Goal: Information Seeking & Learning: Learn about a topic

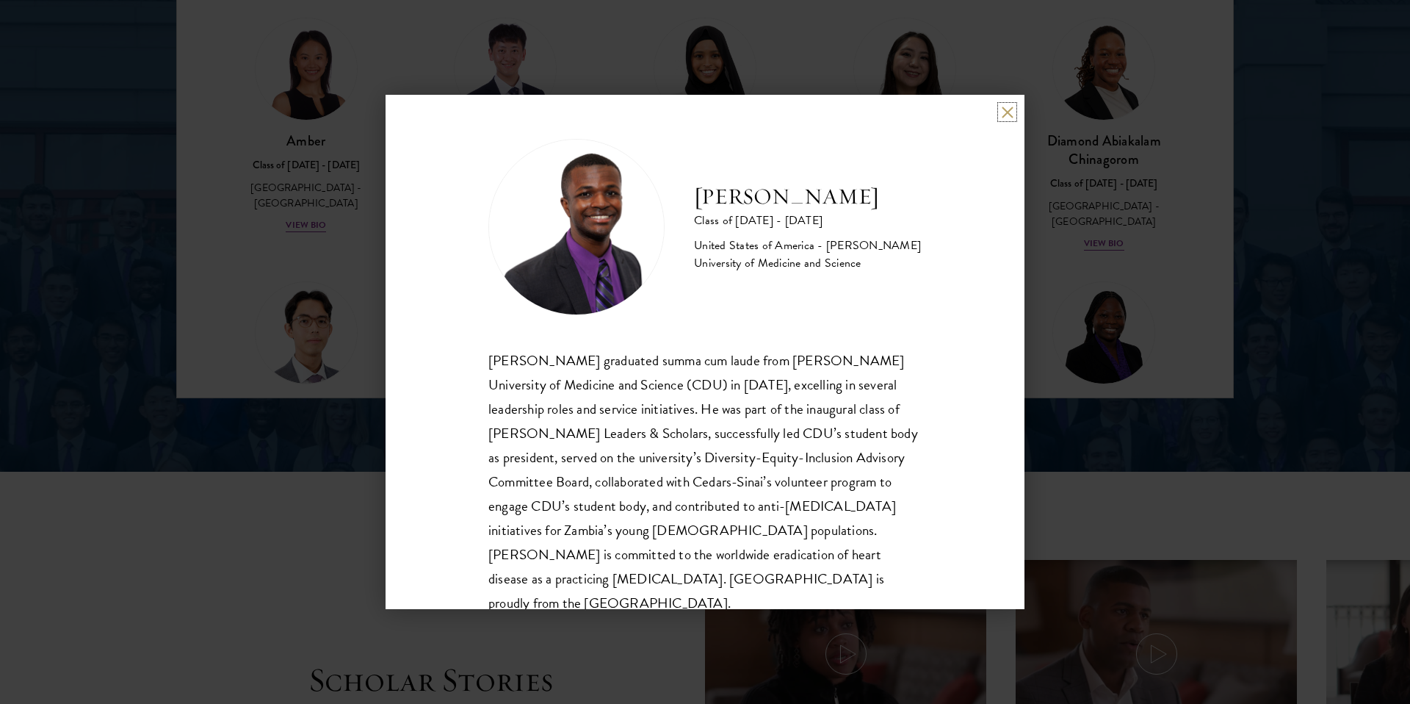
scroll to position [1993, 0]
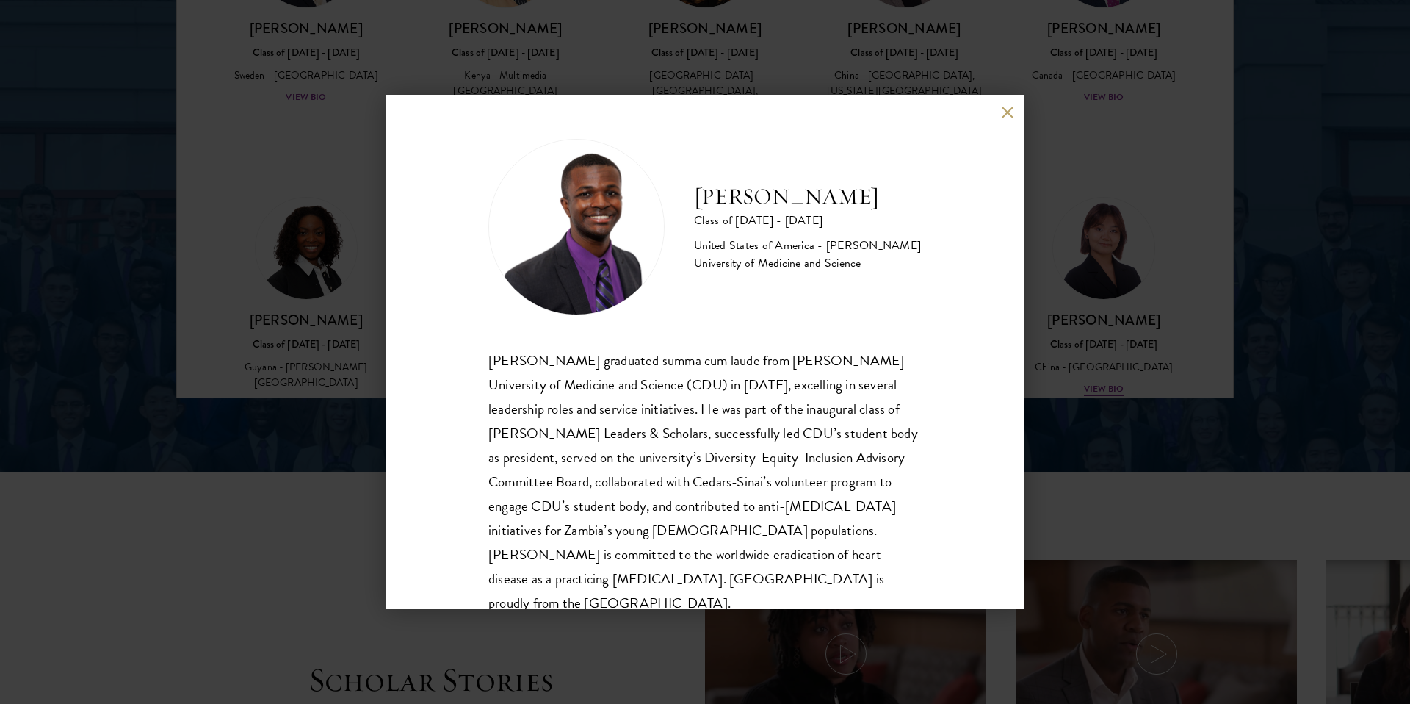
click at [1004, 233] on div "[PERSON_NAME] Class of [DATE] - [DATE] [GEOGRAPHIC_DATA] - [PERSON_NAME] Univer…" at bounding box center [705, 352] width 639 height 514
click at [1176, 162] on div "[PERSON_NAME] Class of [DATE] - [DATE] [GEOGRAPHIC_DATA] - [PERSON_NAME] Univer…" at bounding box center [705, 352] width 1410 height 704
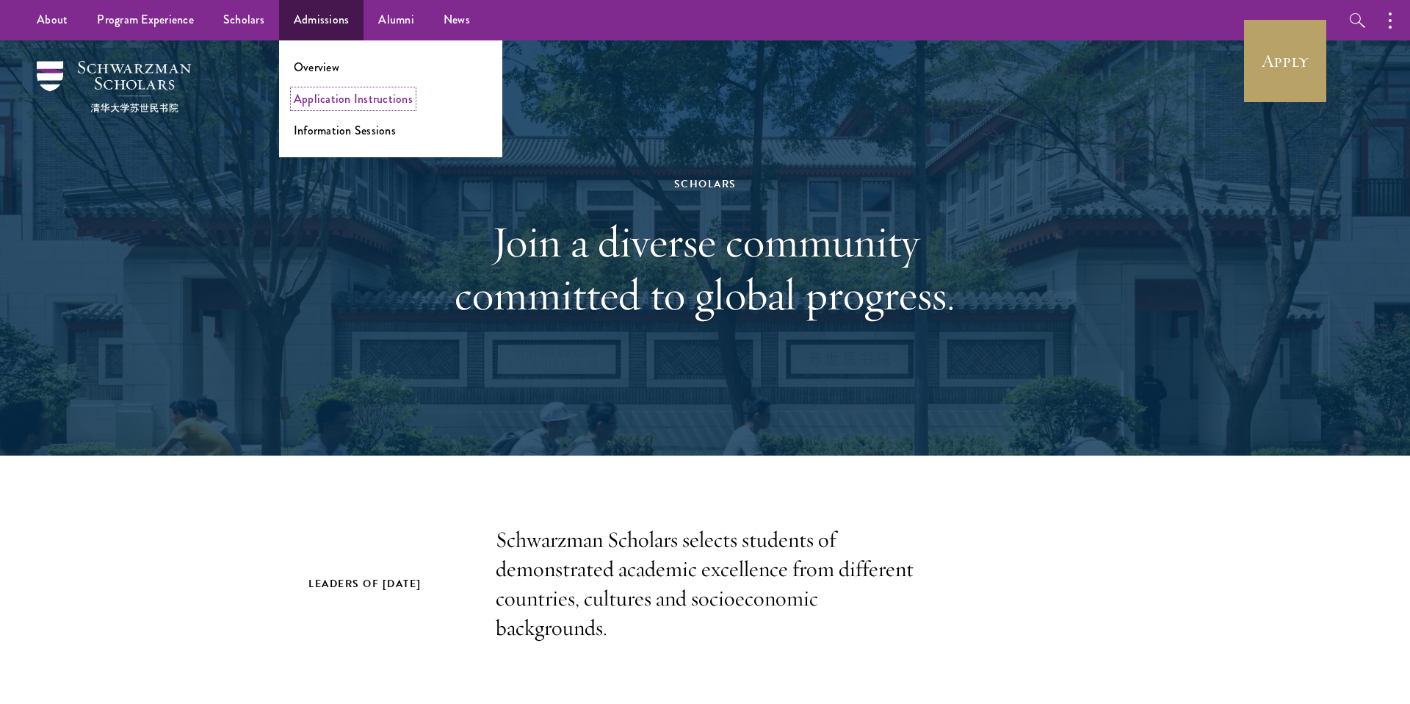
click at [348, 101] on link "Application Instructions" at bounding box center [353, 98] width 119 height 17
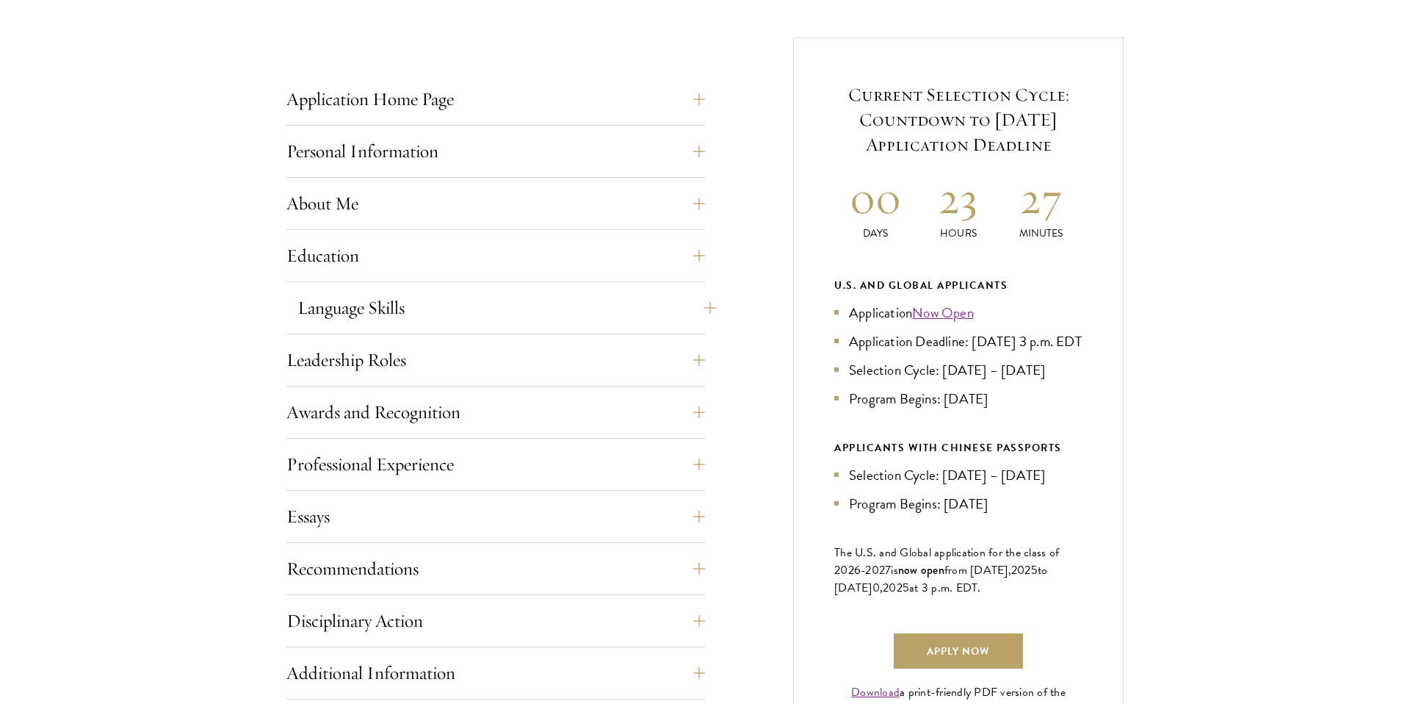
scroll to position [594, 0]
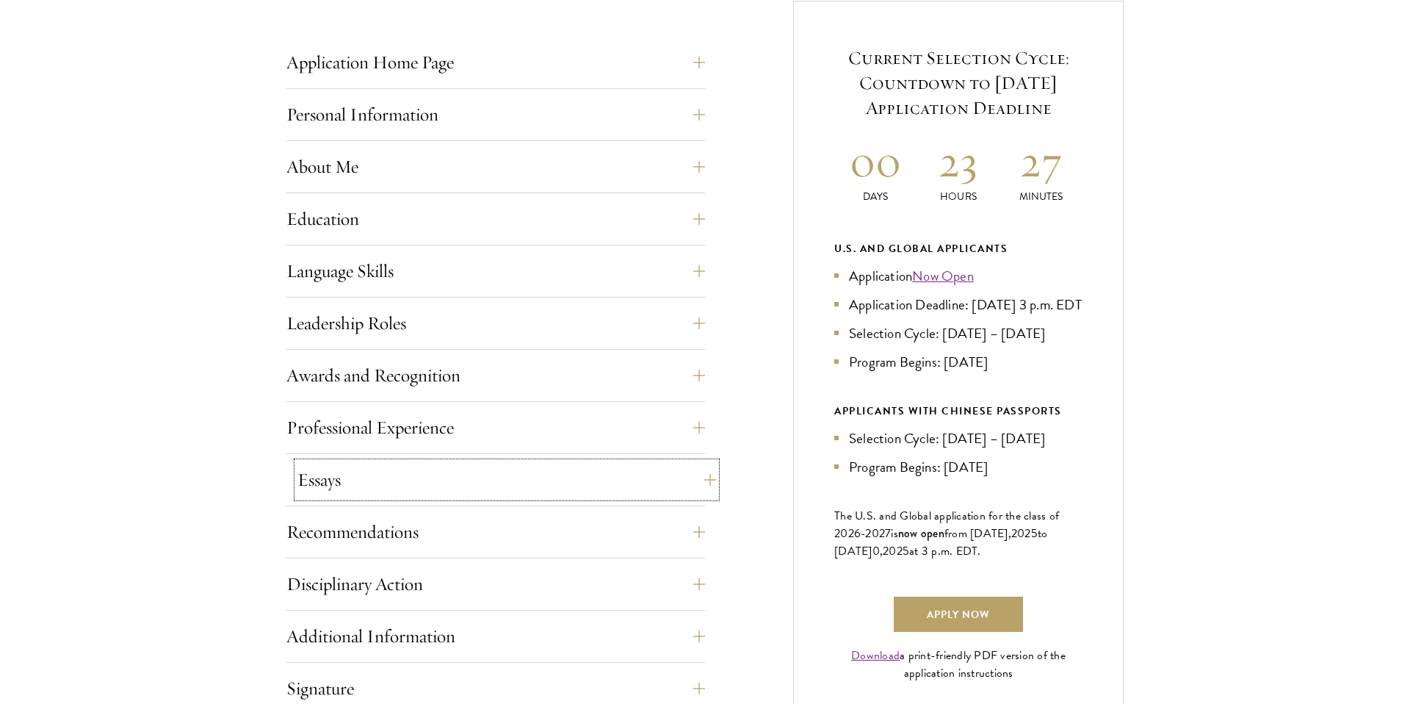
click at [441, 483] on button "Essays" at bounding box center [507, 479] width 419 height 35
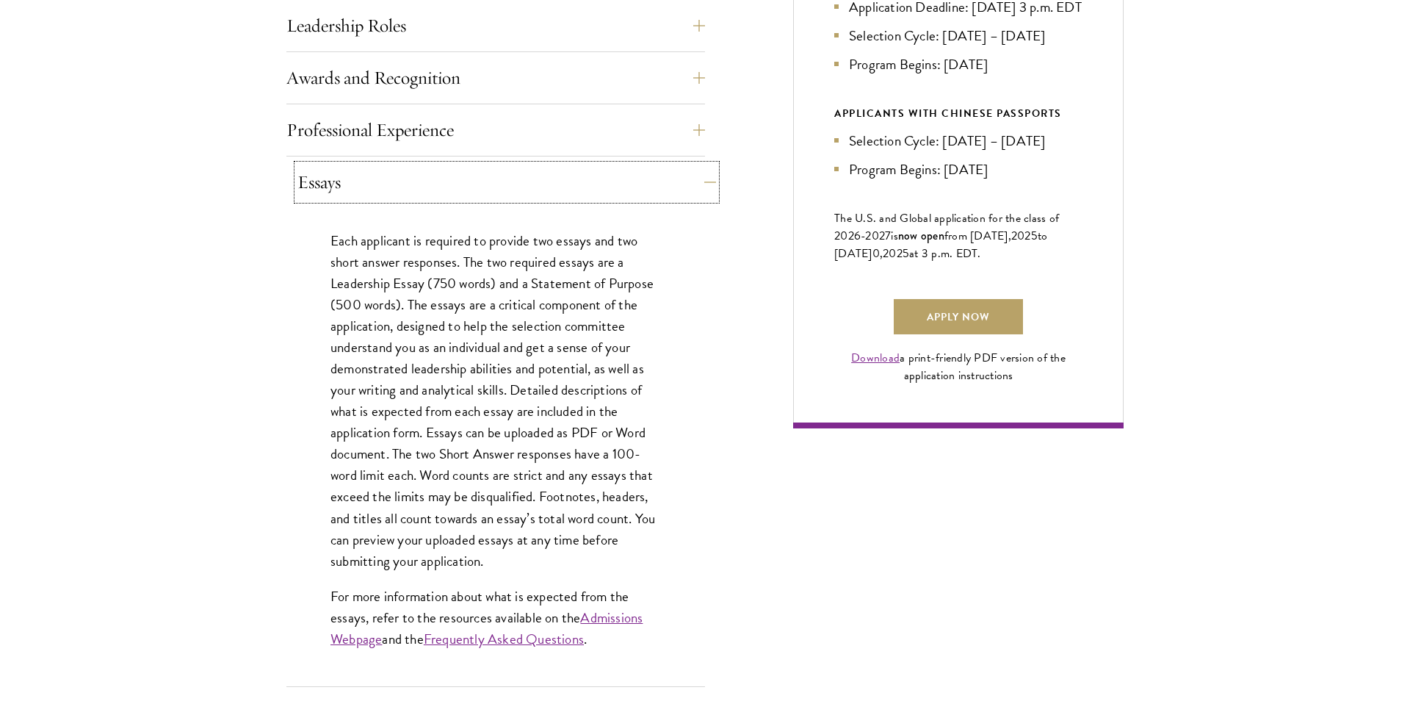
scroll to position [904, 0]
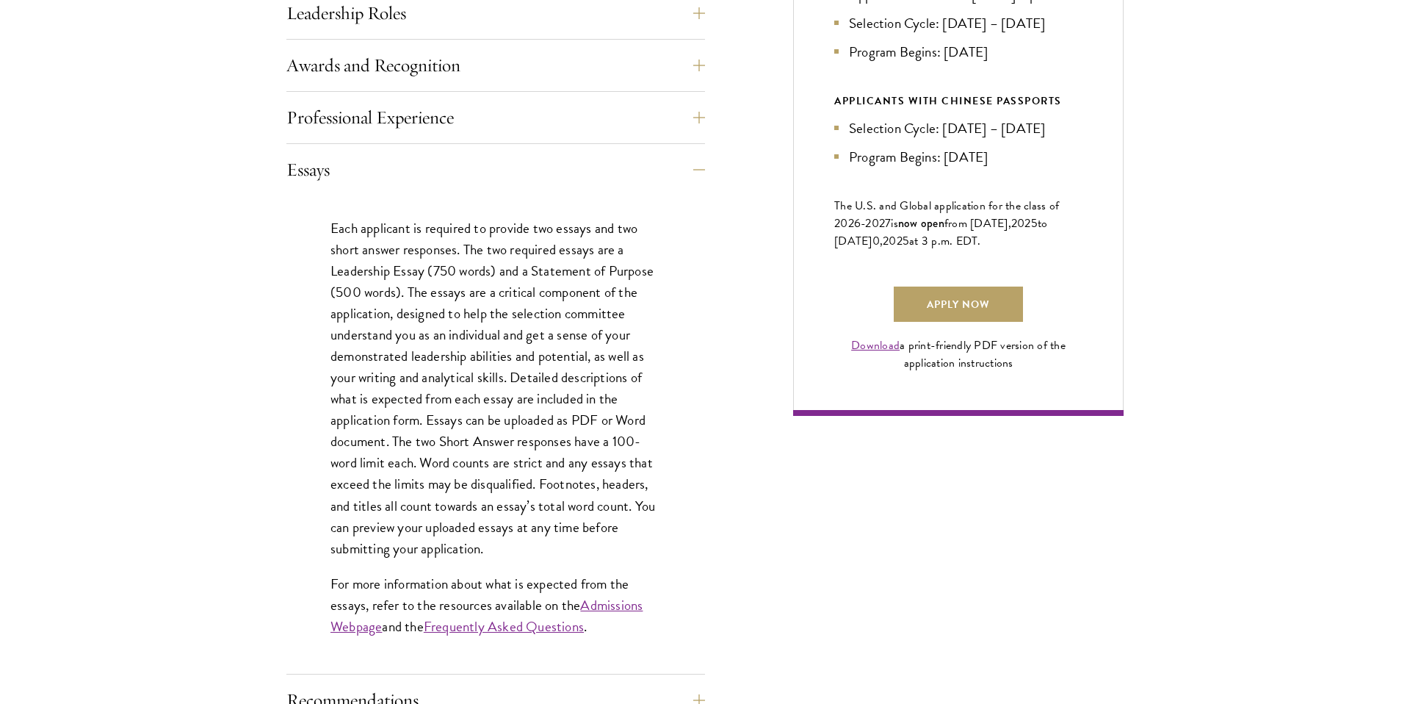
click at [442, 466] on p "Each applicant is required to provide two essays and two short answer responses…" at bounding box center [496, 388] width 331 height 342
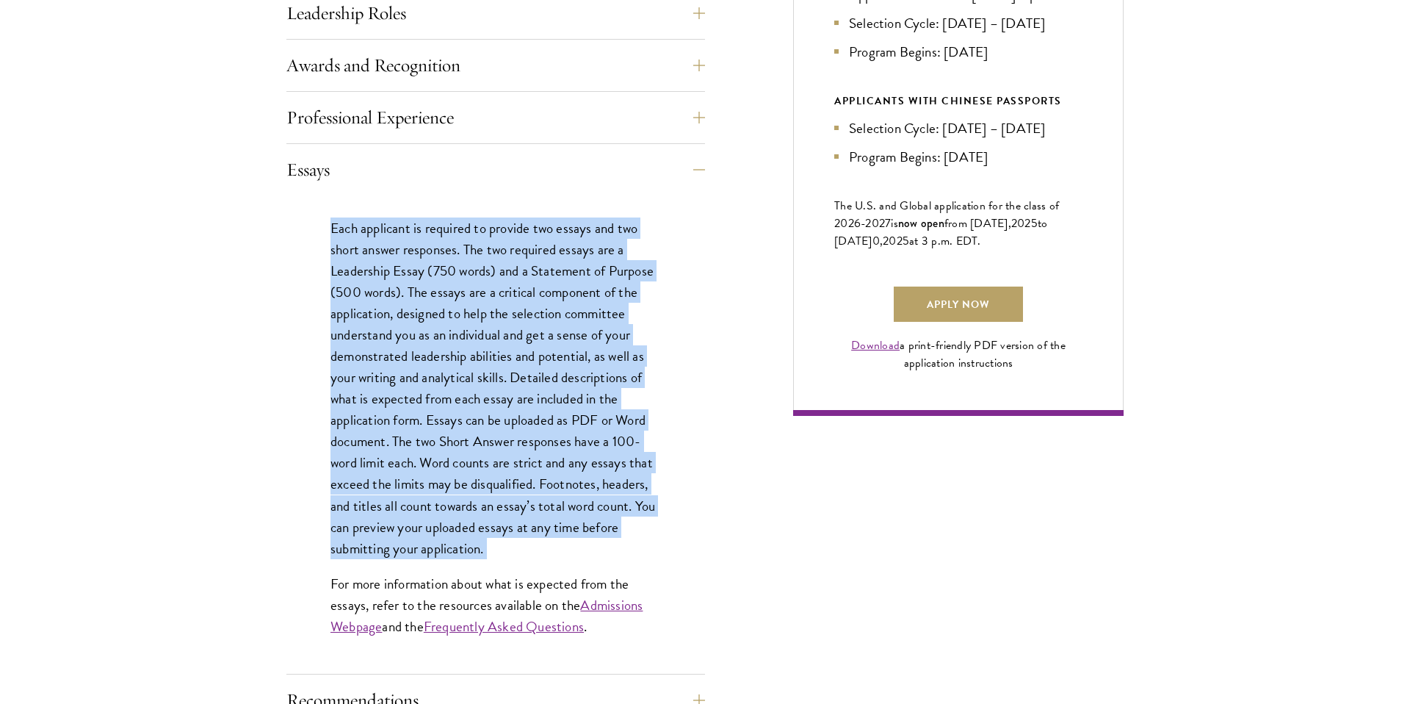
click at [442, 466] on p "Each applicant is required to provide two essays and two short answer responses…" at bounding box center [496, 388] width 331 height 342
click at [442, 462] on p "Each applicant is required to provide two essays and two short answer responses…" at bounding box center [496, 388] width 331 height 342
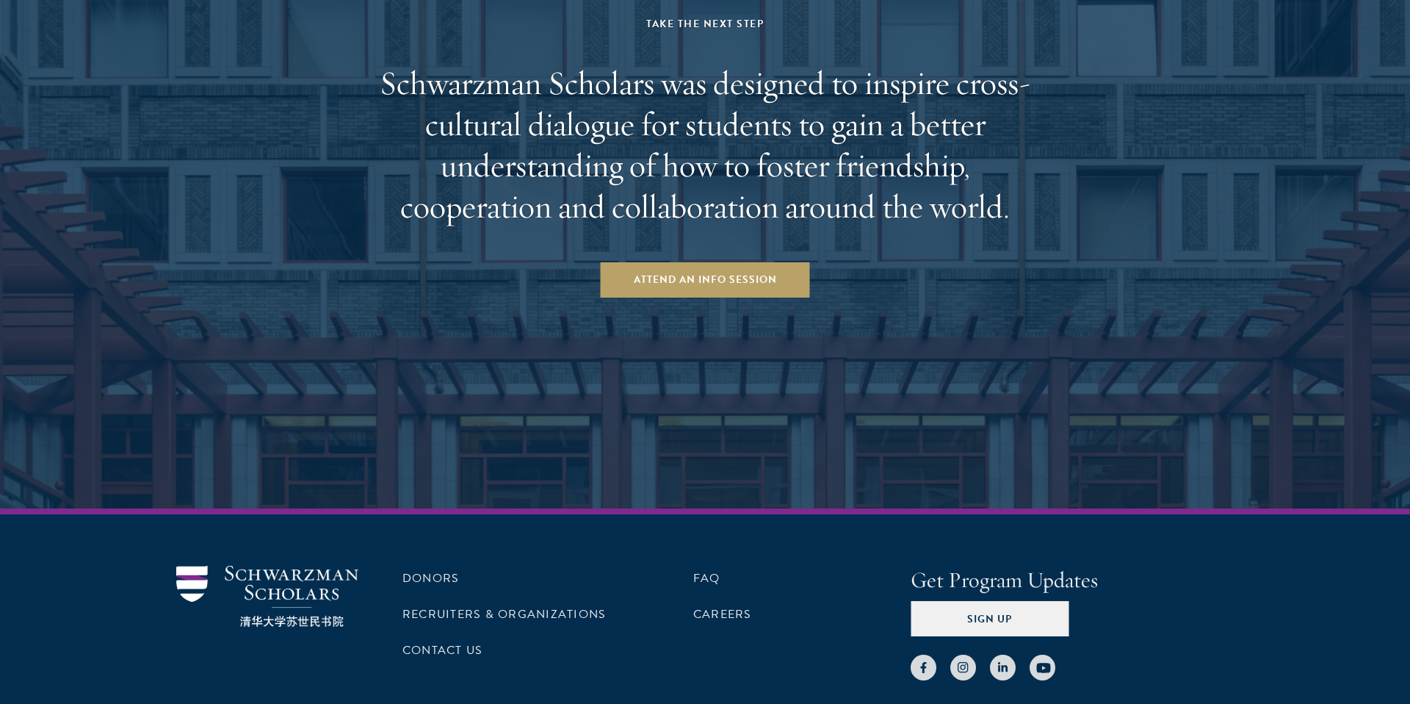
scroll to position [3409, 0]
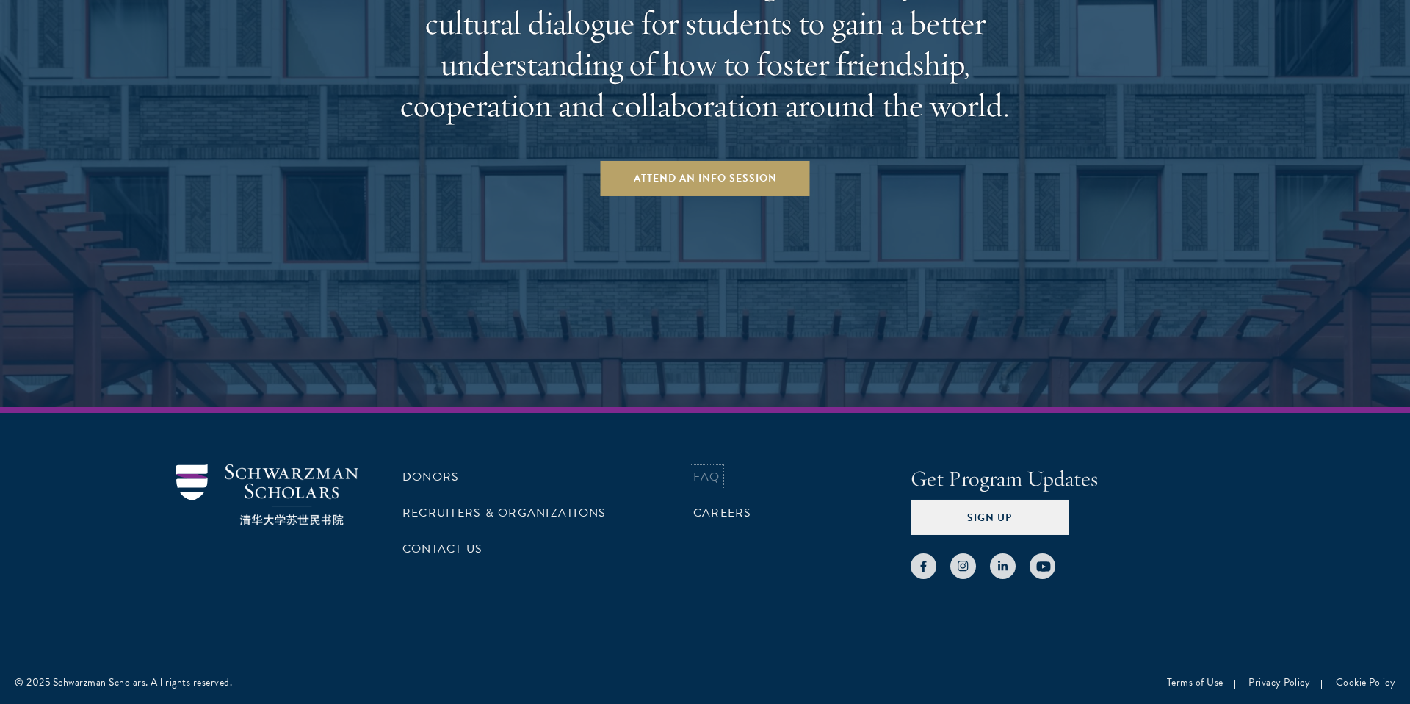
click at [711, 480] on link "FAQ" at bounding box center [706, 477] width 27 height 18
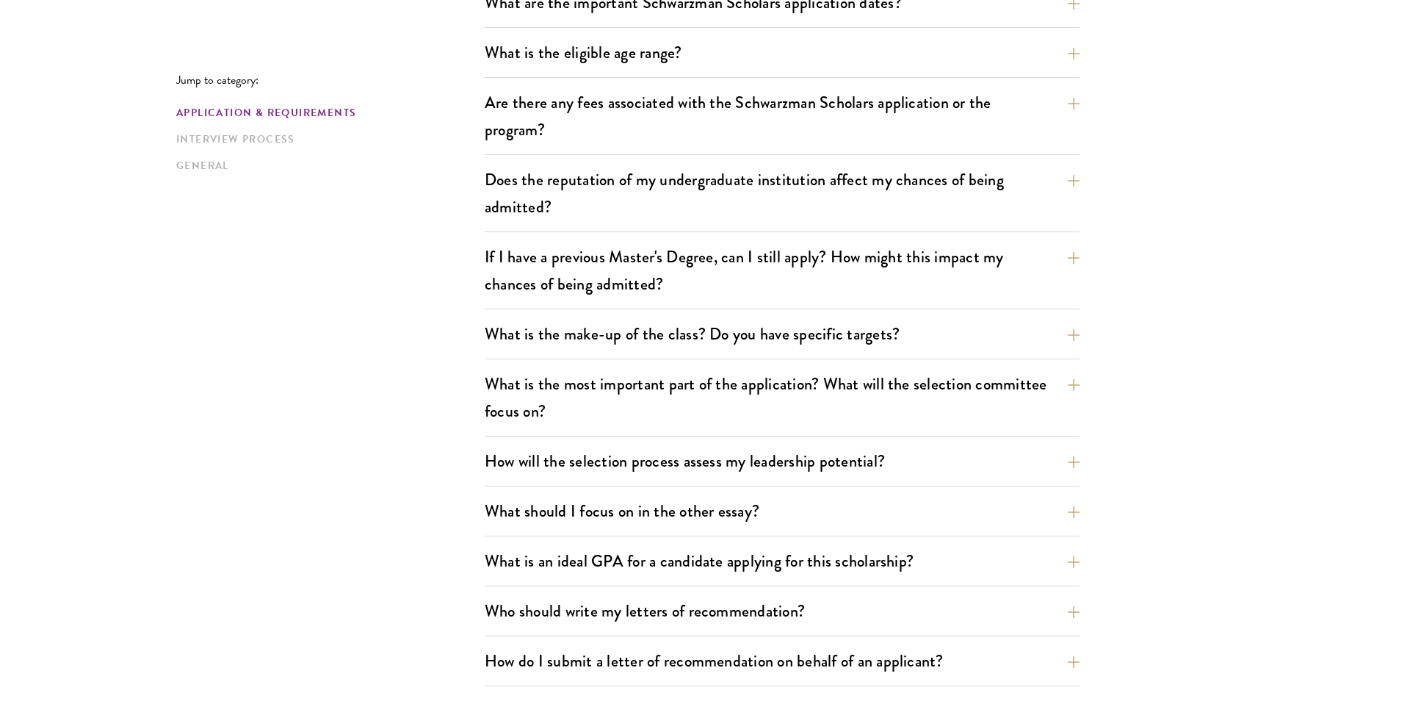
scroll to position [508, 0]
click at [740, 403] on button "What is the most important part of the application? What will the selection com…" at bounding box center [793, 397] width 595 height 60
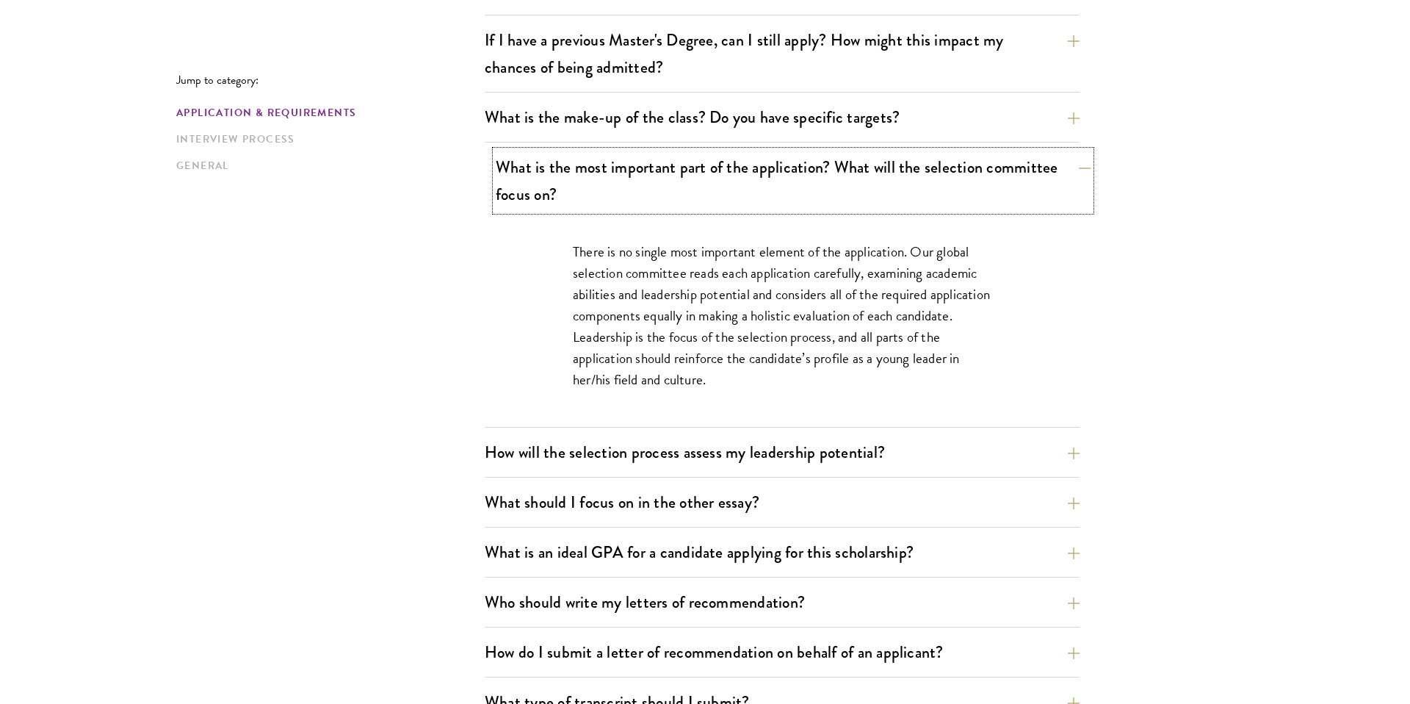
scroll to position [837, 0]
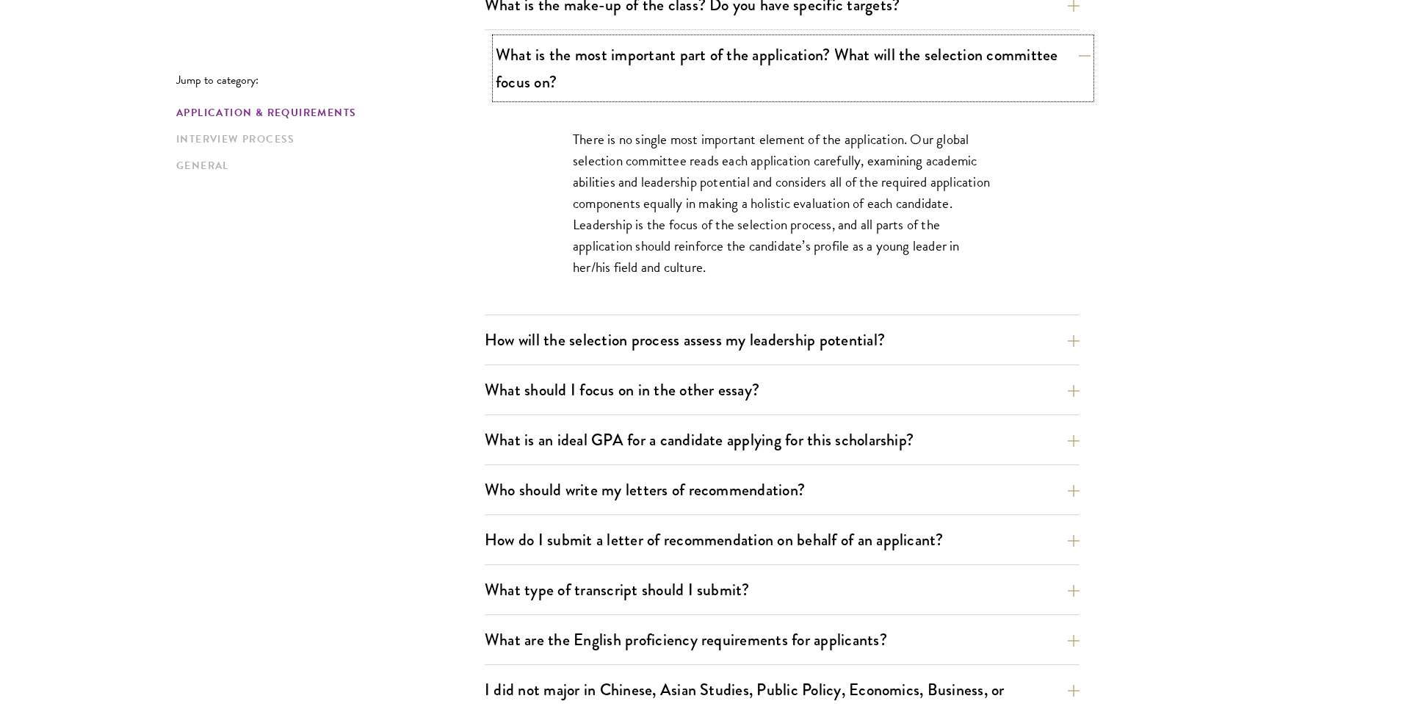
click at [760, 51] on button "What is the most important part of the application? What will the selection com…" at bounding box center [793, 68] width 595 height 60
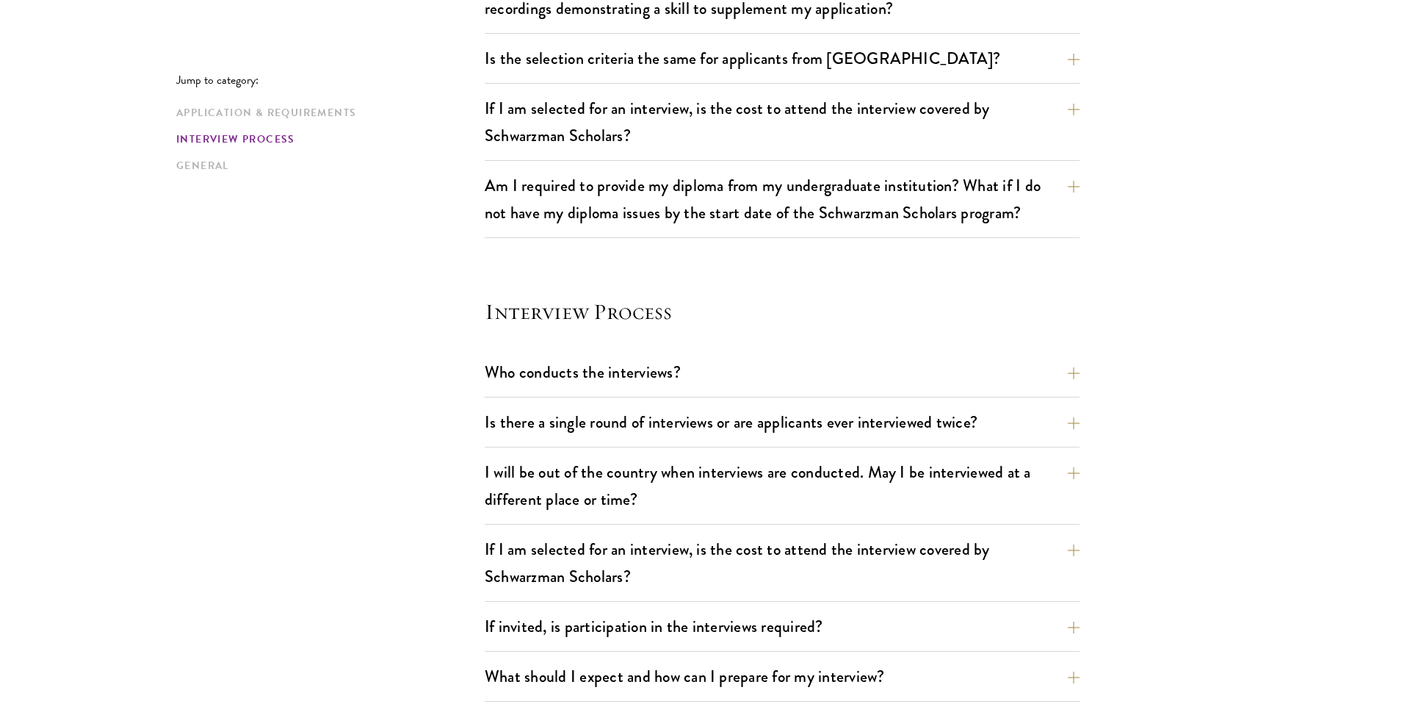
scroll to position [1443, 0]
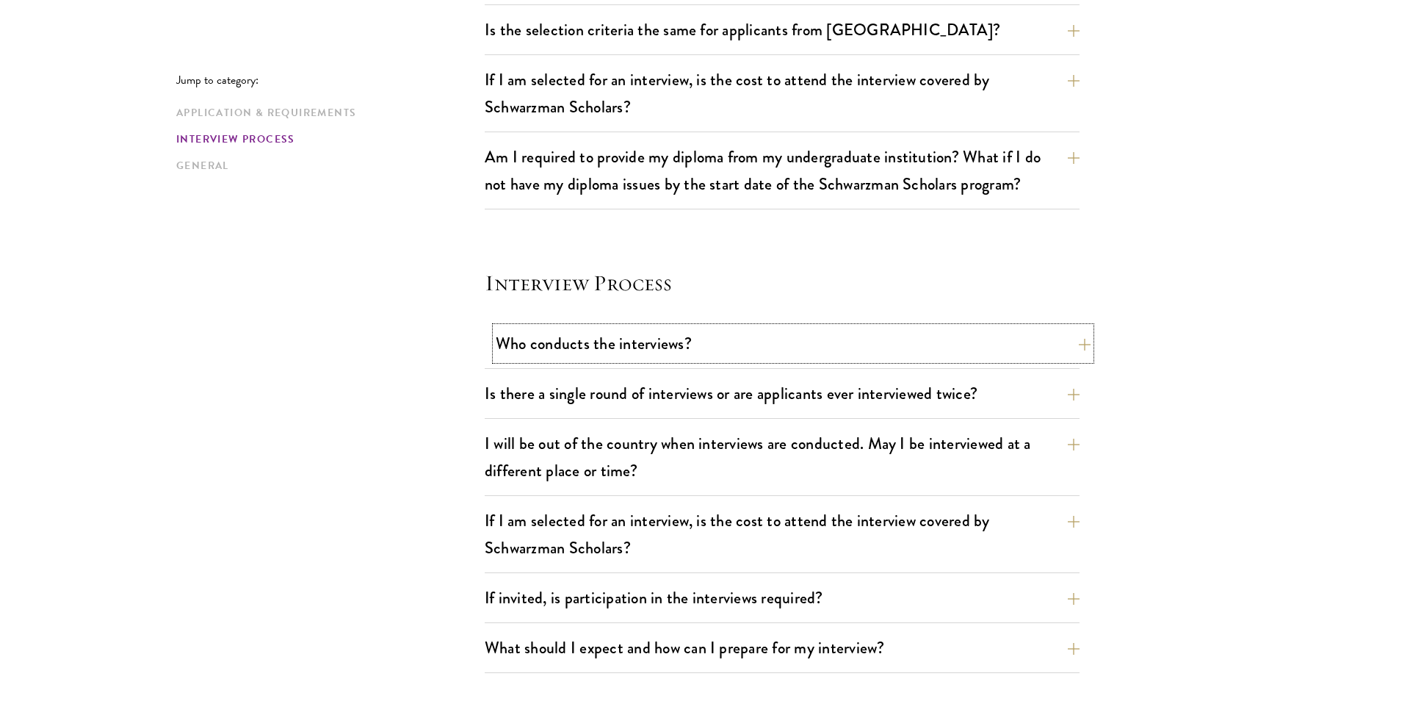
click at [749, 327] on button "Who conducts the interviews?" at bounding box center [793, 343] width 595 height 33
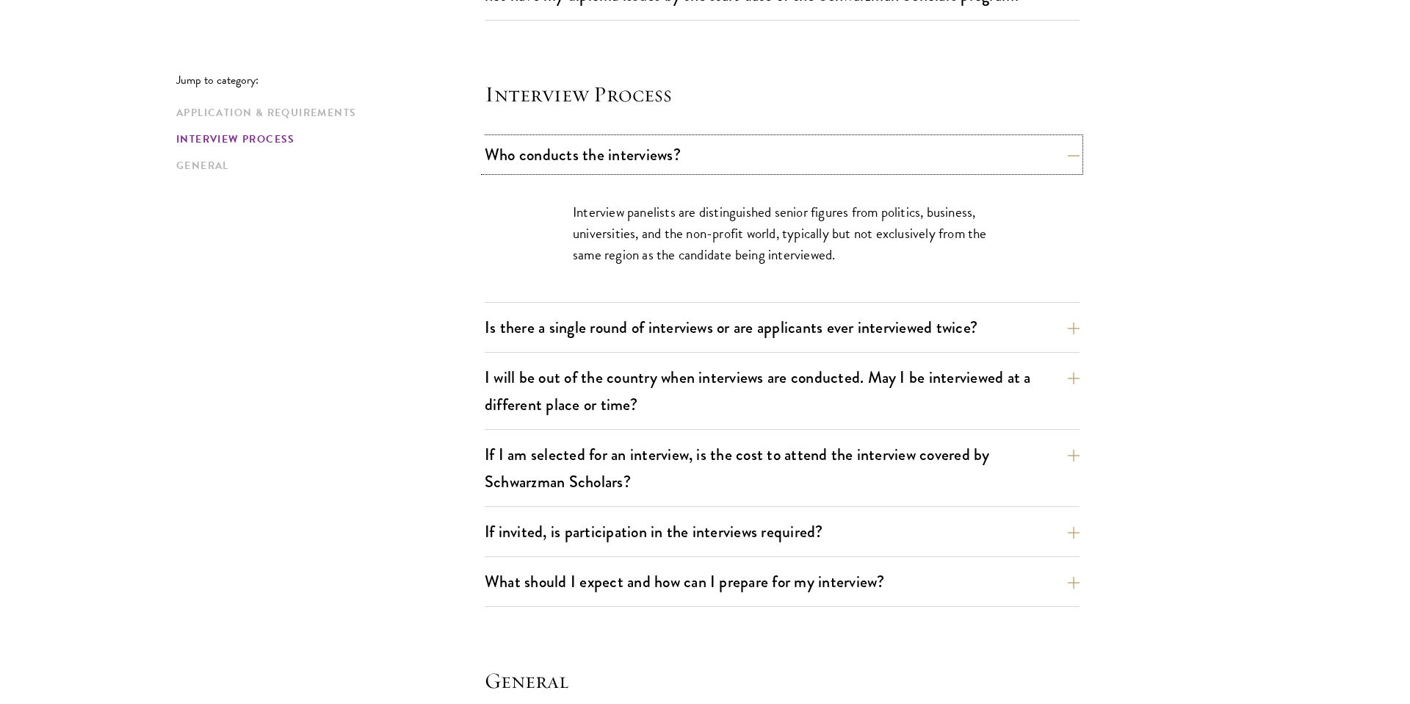
scroll to position [1662, 0]
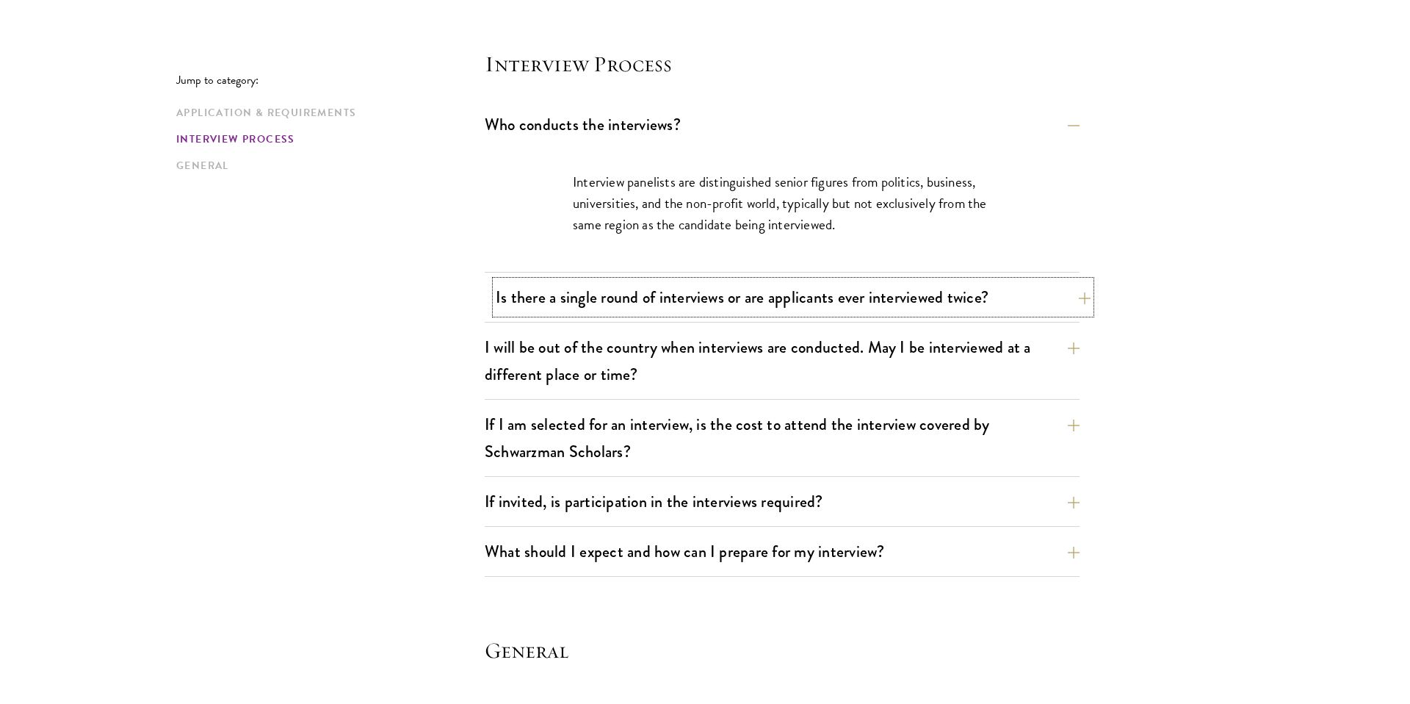
click at [978, 303] on button "Is there a single round of interviews or are applicants ever interviewed twice?" at bounding box center [793, 297] width 595 height 33
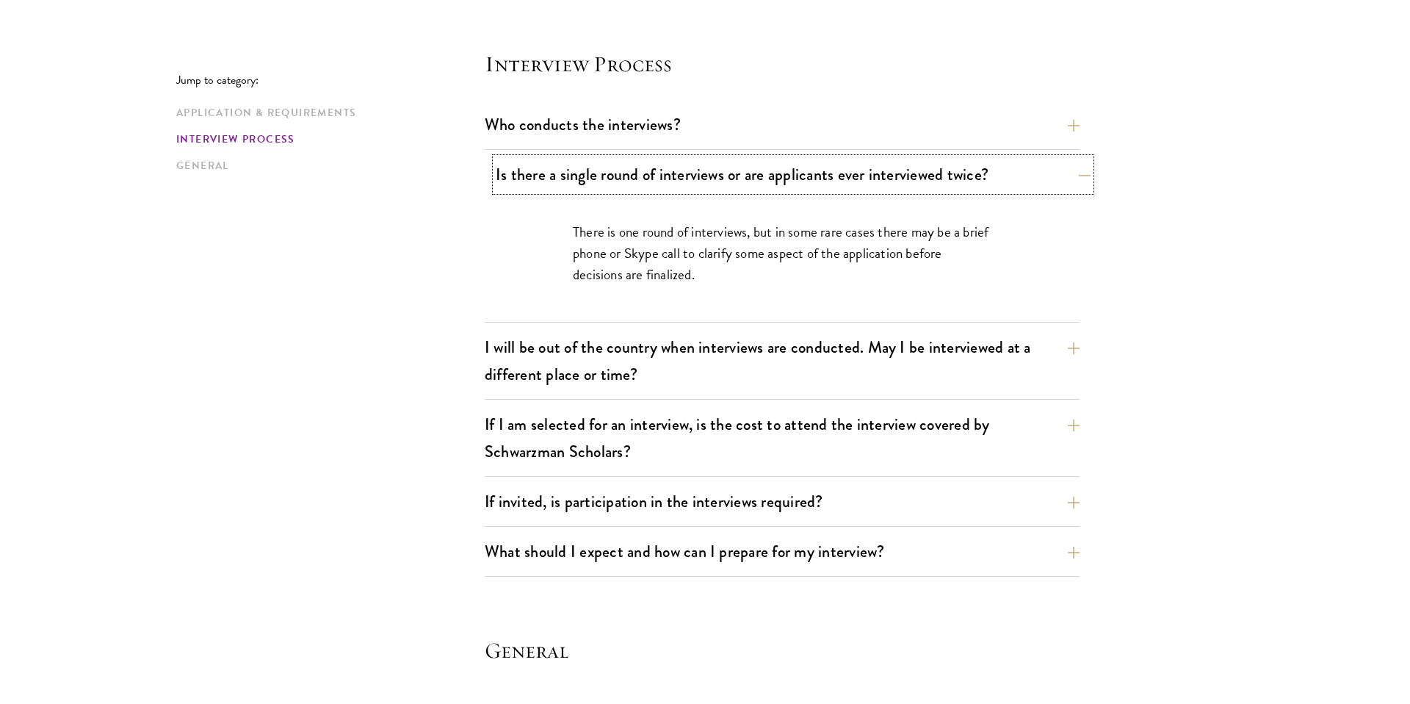
click at [928, 182] on button "Is there a single round of interviews or are applicants ever interviewed twice?" at bounding box center [793, 174] width 595 height 33
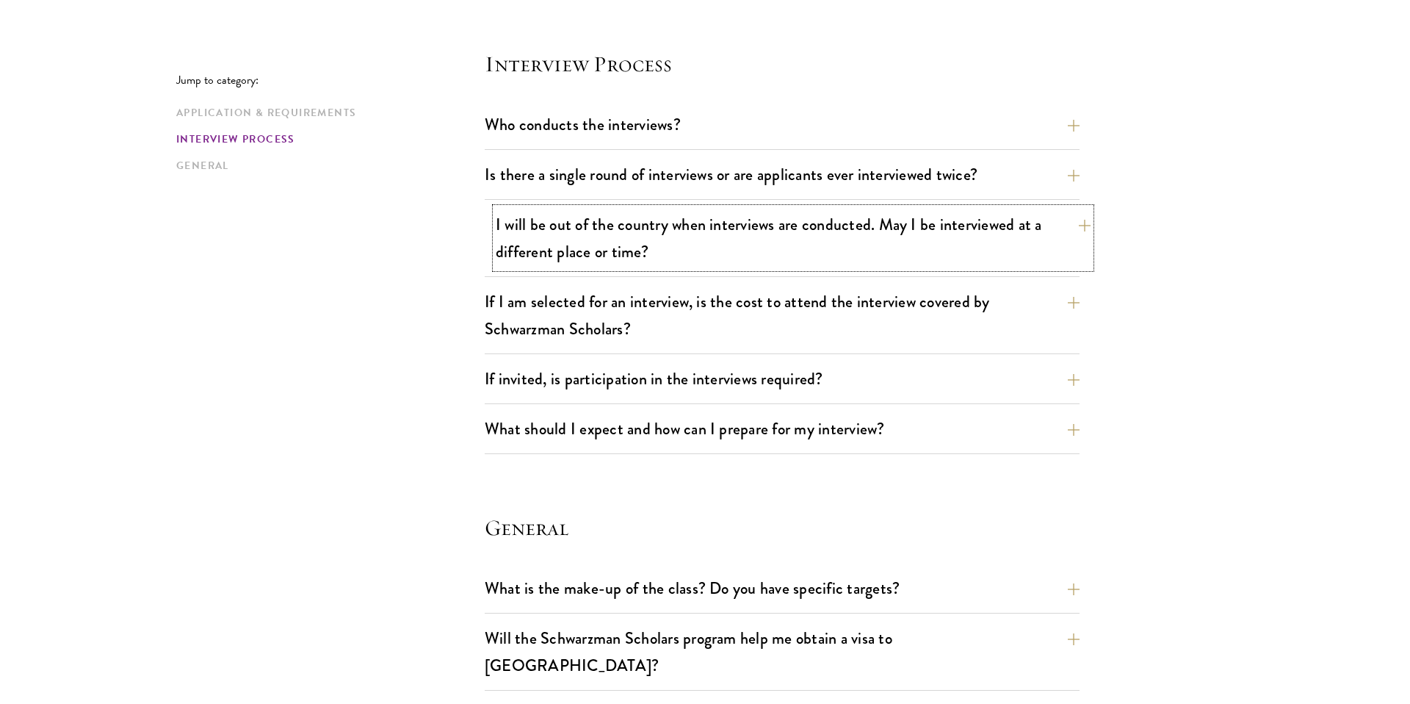
click at [932, 231] on button "I will be out of the country when interviews are conducted. May I be interviewe…" at bounding box center [793, 238] width 595 height 60
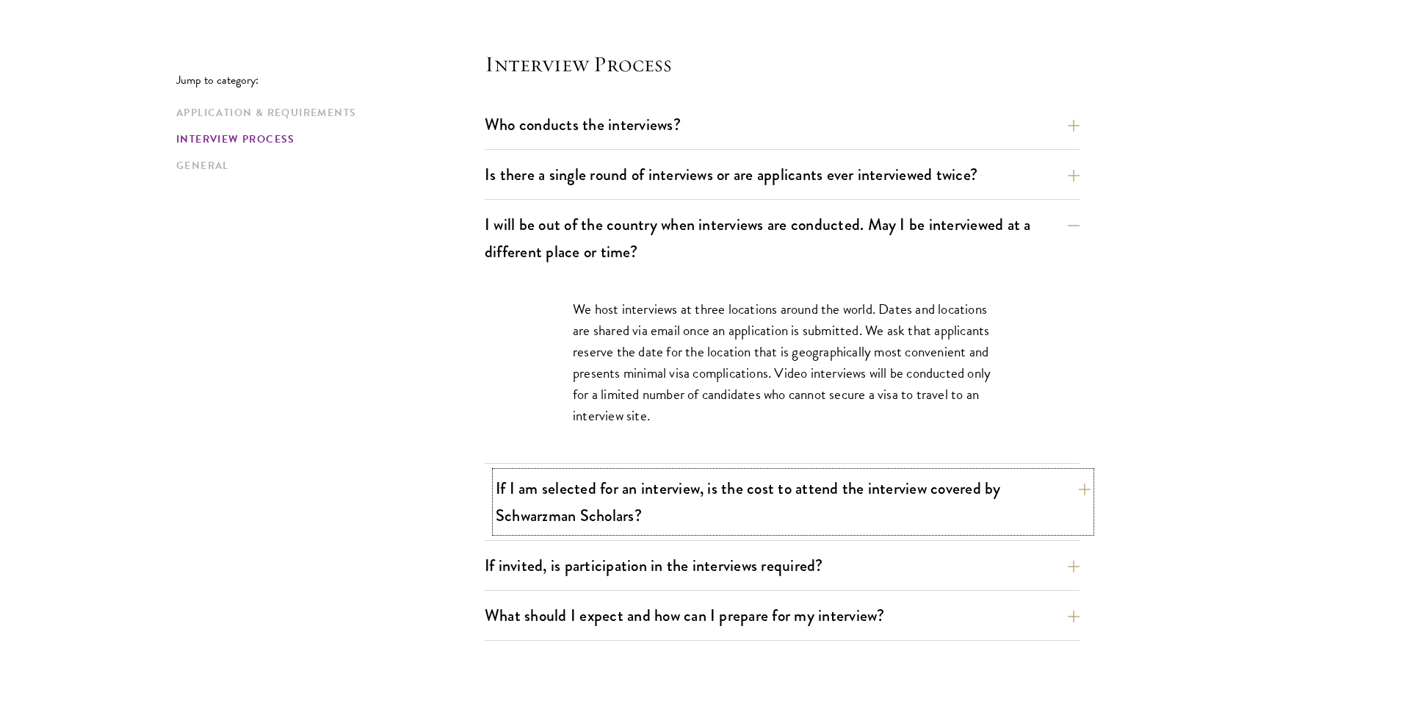
click at [1001, 512] on button "If I am selected for an interview, is the cost to attend the interview covered …" at bounding box center [793, 502] width 595 height 60
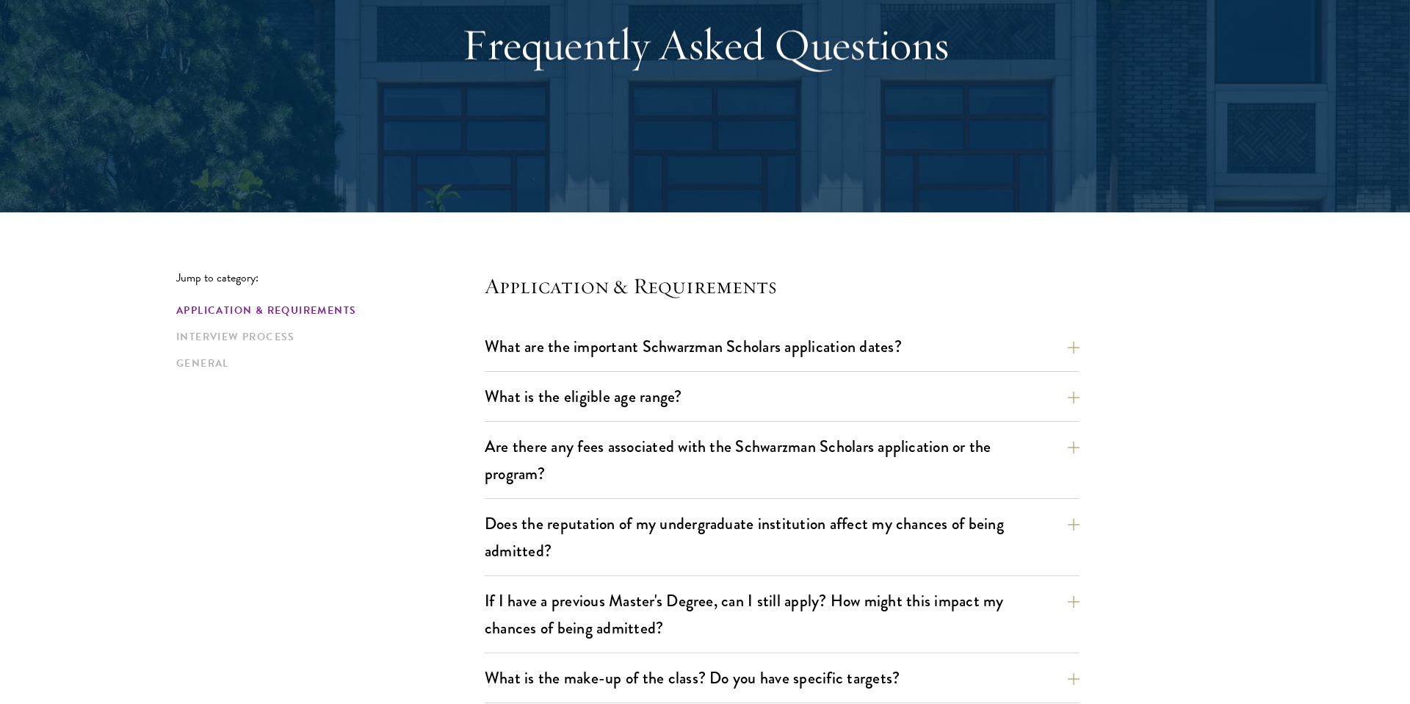
scroll to position [0, 0]
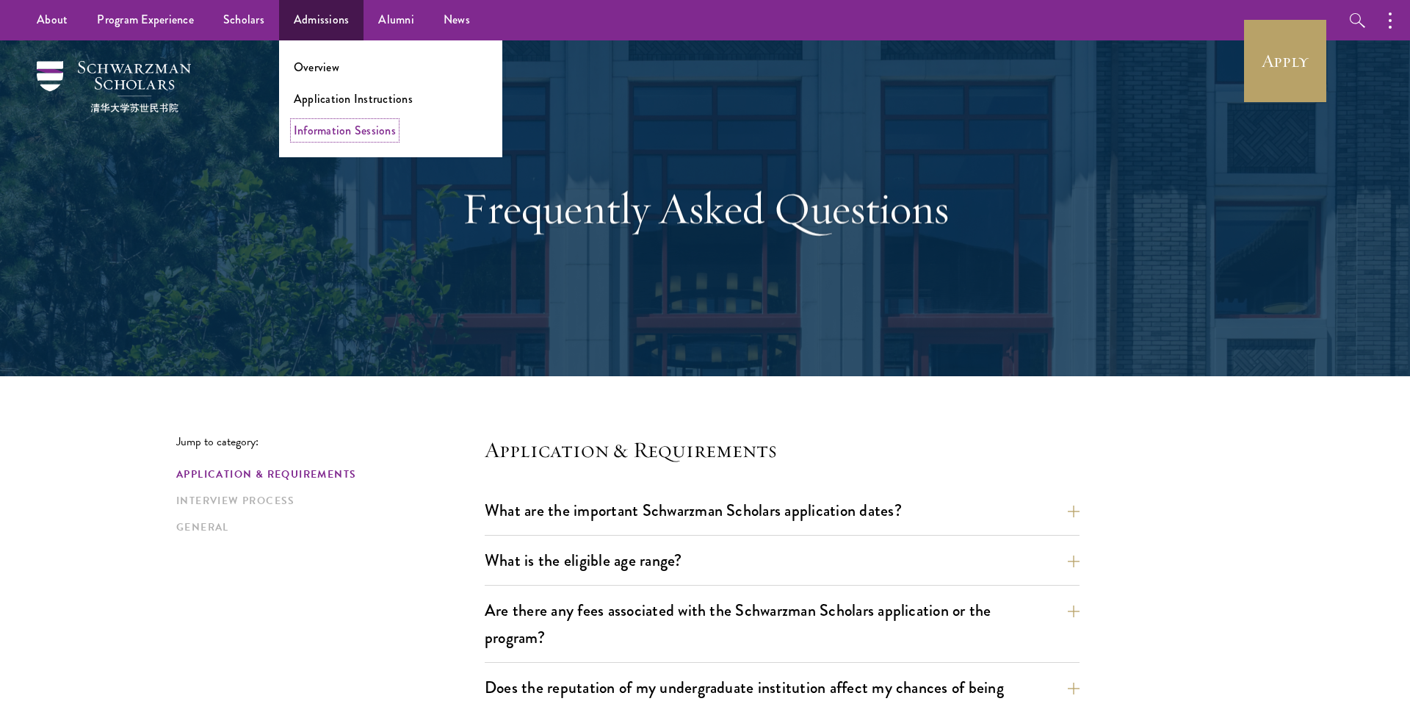
click at [334, 133] on link "Information Sessions" at bounding box center [345, 130] width 102 height 17
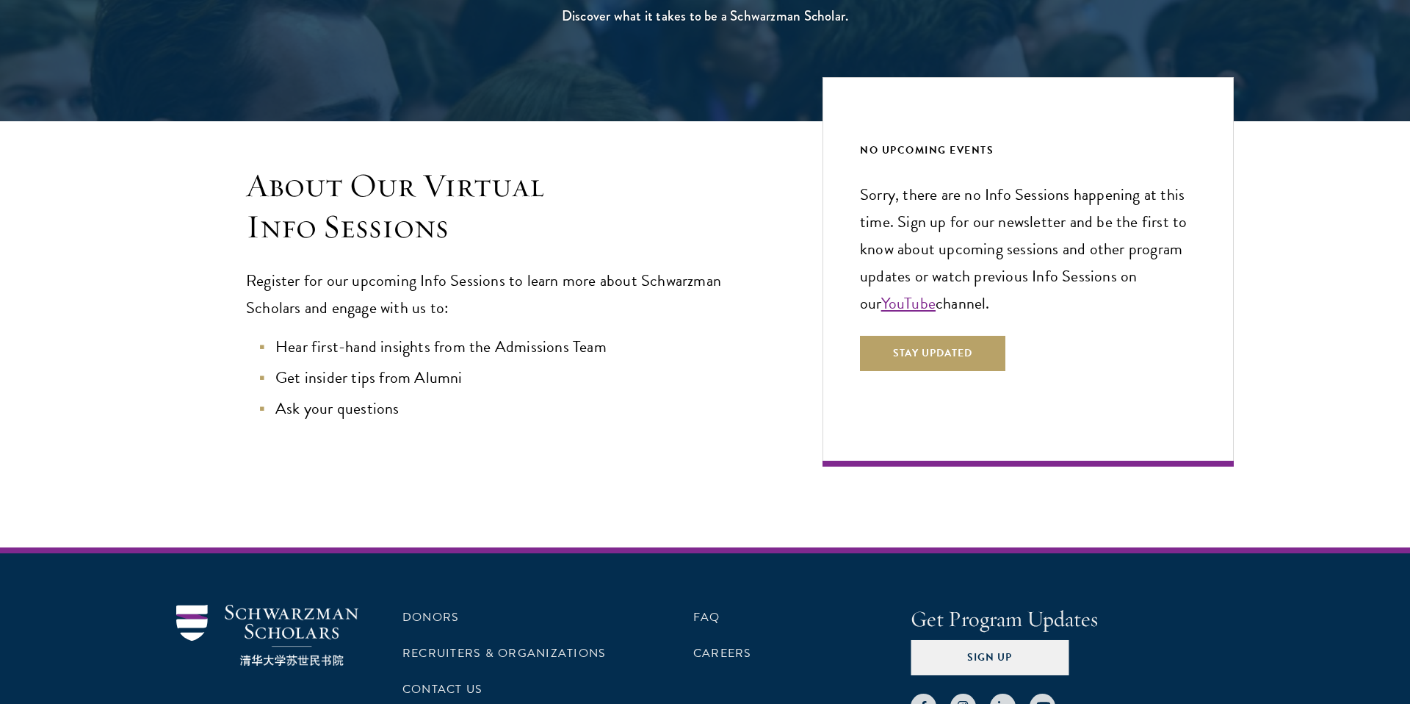
scroll to position [310, 0]
